Goal: Task Accomplishment & Management: Complete application form

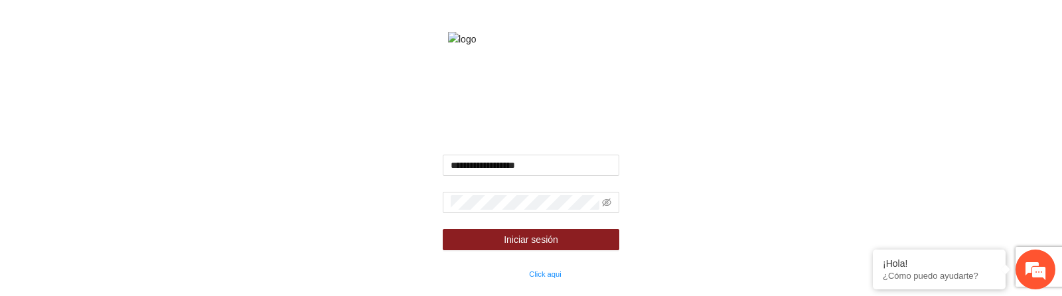
click at [358, 151] on div "**********" at bounding box center [531, 148] width 1062 height 296
click at [466, 176] on input "**********" at bounding box center [531, 165] width 177 height 21
type input "**********"
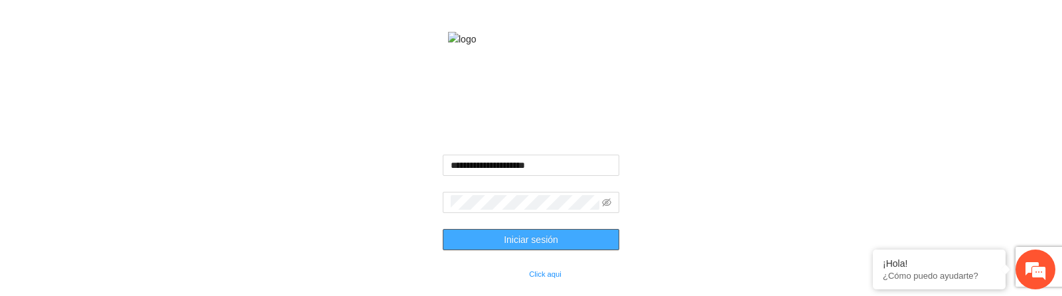
click at [533, 247] on span "Iniciar sesión" at bounding box center [531, 239] width 54 height 15
